Goal: Transaction & Acquisition: Subscribe to service/newsletter

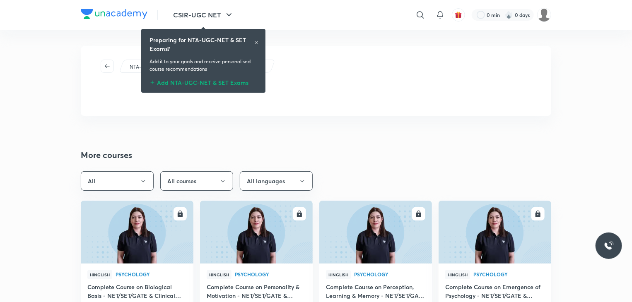
click at [256, 47] on div "Preparing for NTA-UGC-NET & SET Exams?" at bounding box center [203, 44] width 108 height 17
click at [255, 45] on icon at bounding box center [256, 42] width 5 height 5
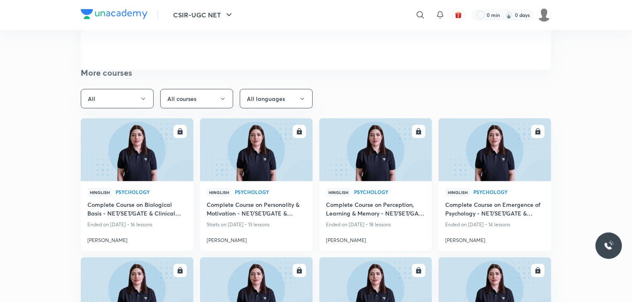
scroll to position [83, 0]
click at [418, 131] on icon "button" at bounding box center [418, 131] width 5 height 6
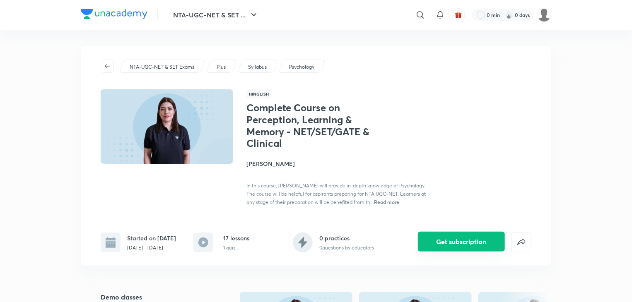
click at [458, 241] on button "Get subscription" at bounding box center [461, 242] width 87 height 20
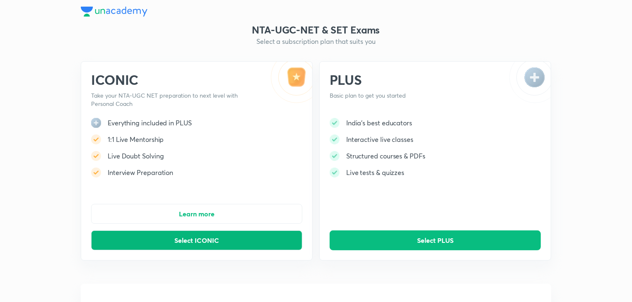
click at [222, 240] on button "Select ICONIC" at bounding box center [196, 241] width 211 height 20
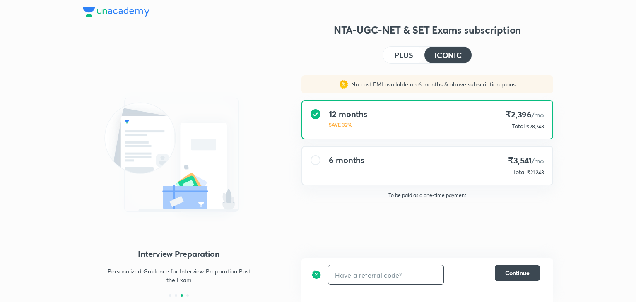
click at [375, 276] on input "text" at bounding box center [385, 274] width 115 height 19
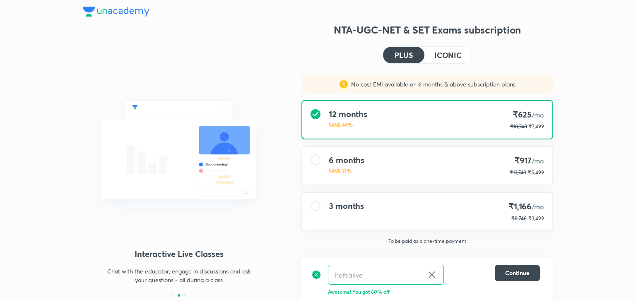
click at [448, 55] on h4 "ICONIC" at bounding box center [447, 54] width 27 height 7
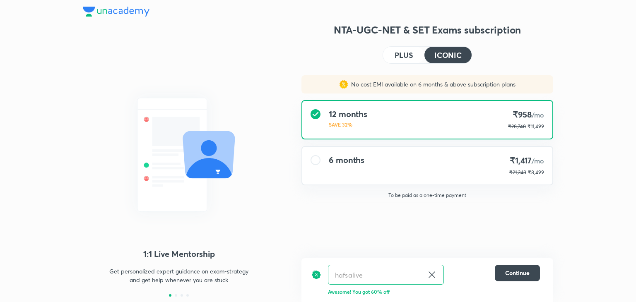
click at [407, 53] on h4 "PLUS" at bounding box center [403, 54] width 18 height 7
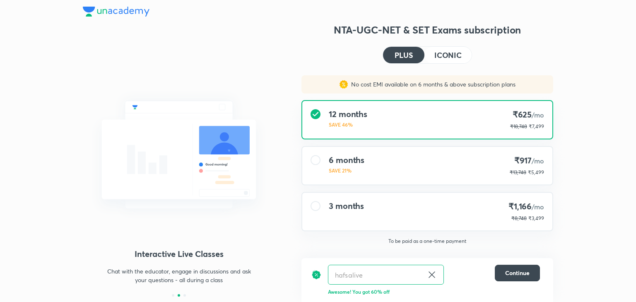
click at [407, 53] on h4 "PLUS" at bounding box center [403, 54] width 18 height 7
click at [457, 57] on h4 "ICONIC" at bounding box center [447, 54] width 27 height 7
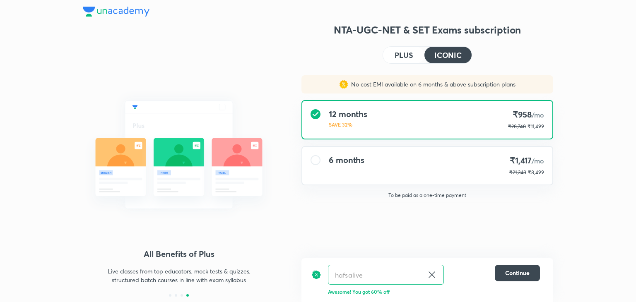
click at [394, 56] on h4 "PLUS" at bounding box center [403, 54] width 18 height 7
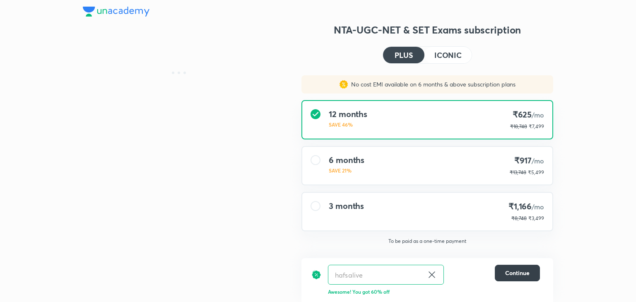
click at [513, 270] on span "Continue" at bounding box center [517, 273] width 24 height 8
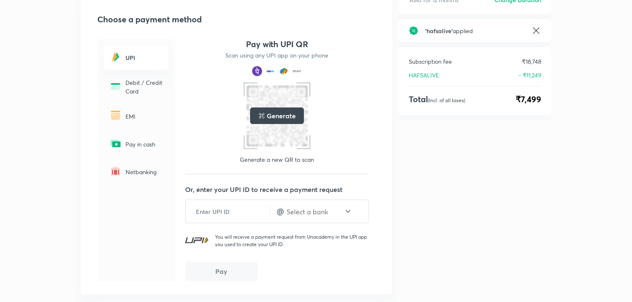
scroll to position [98, 0]
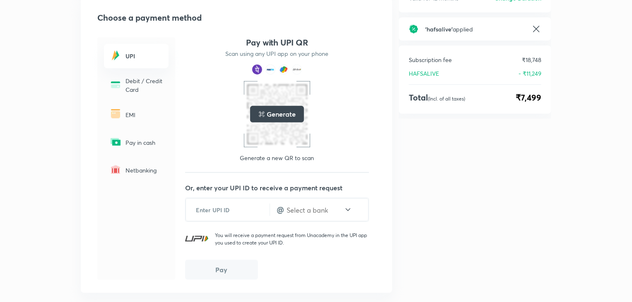
click at [284, 111] on h5 "Generate" at bounding box center [281, 114] width 29 height 10
